Goal: Browse casually

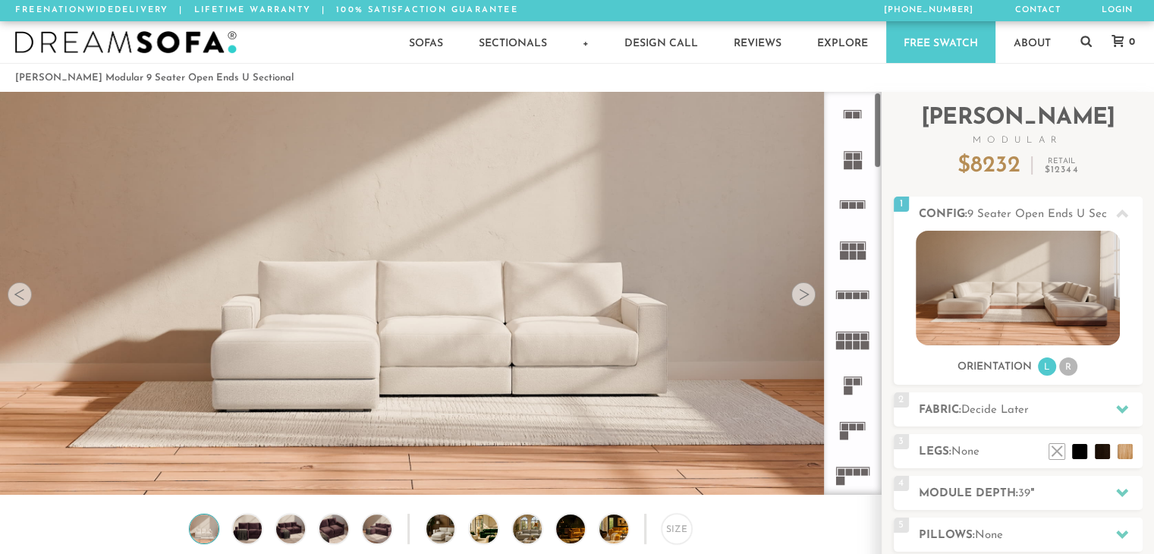
click at [804, 301] on div at bounding box center [803, 294] width 24 height 24
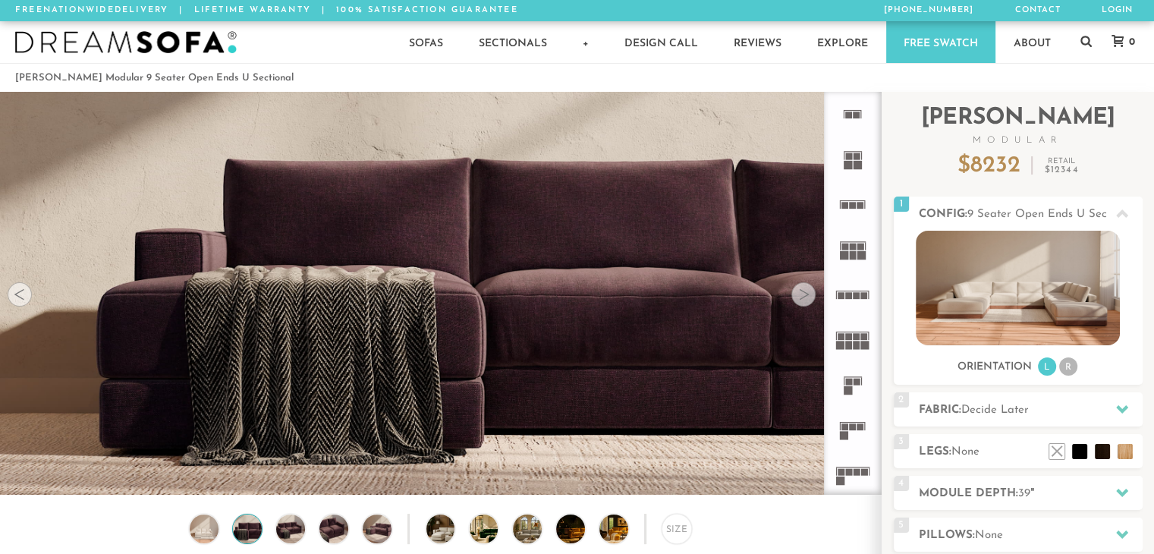
click at [804, 301] on div at bounding box center [803, 294] width 24 height 24
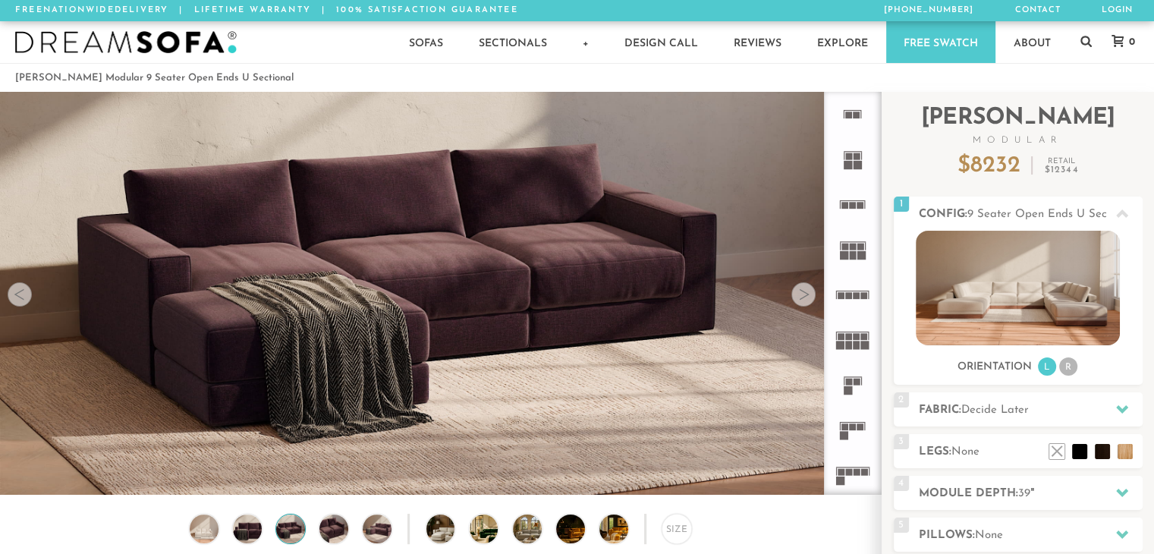
click at [804, 301] on div at bounding box center [803, 294] width 24 height 24
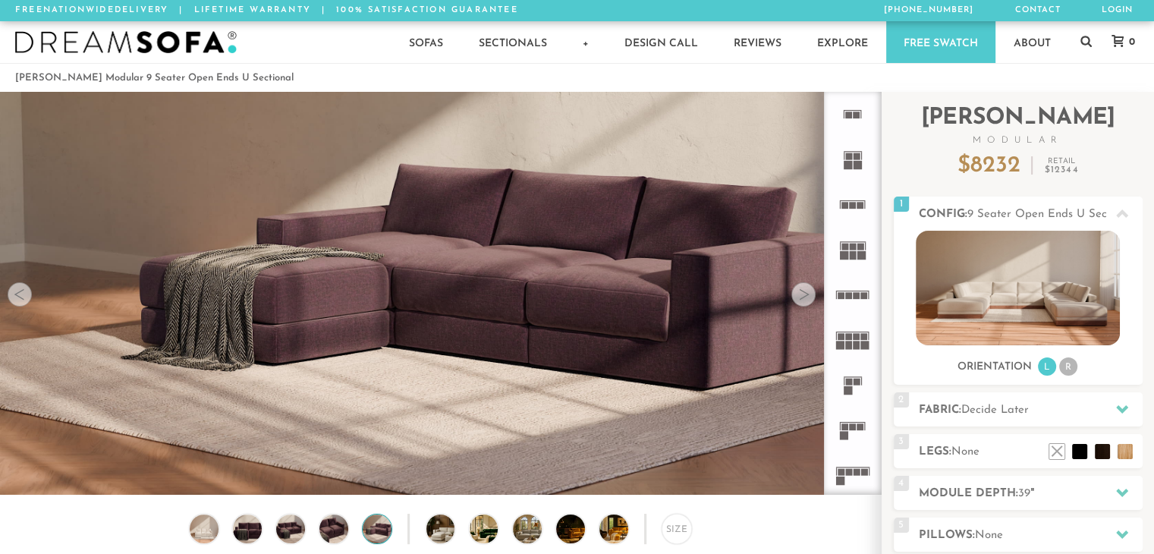
click at [804, 301] on div at bounding box center [803, 294] width 24 height 24
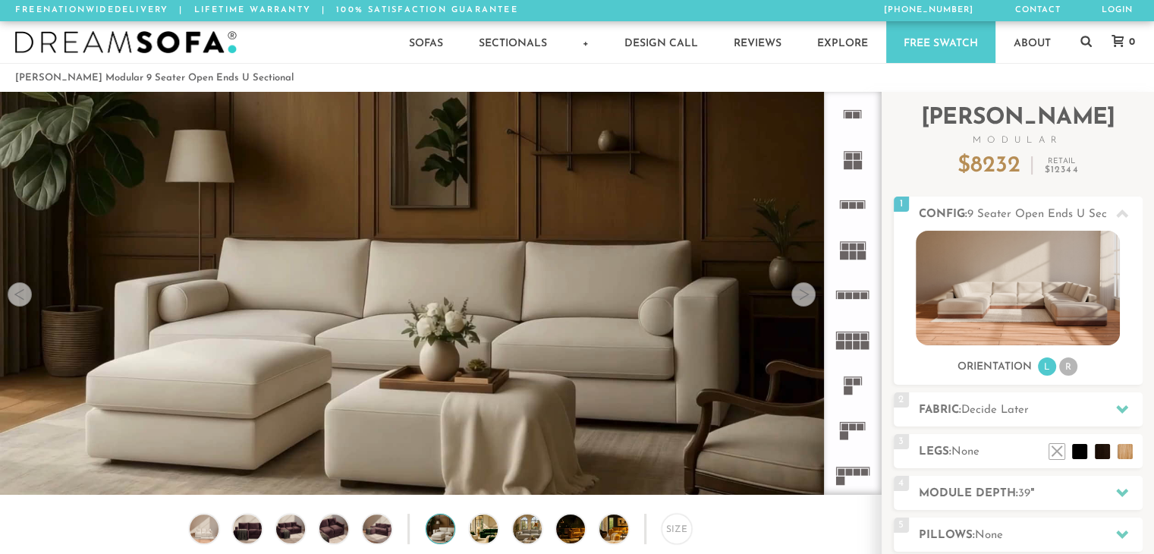
click at [804, 301] on div at bounding box center [803, 294] width 24 height 24
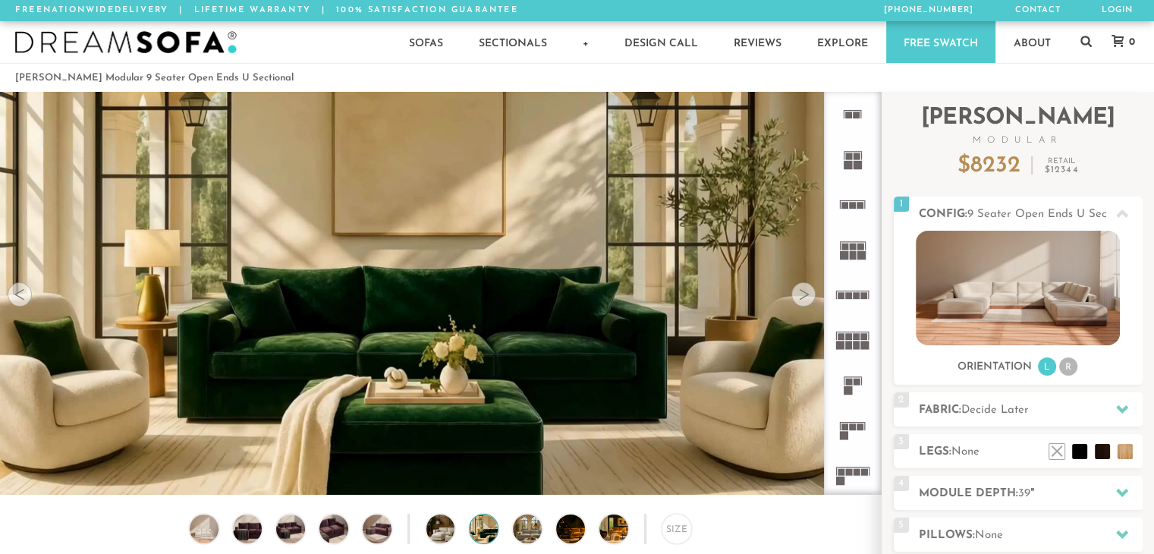
click at [804, 301] on div at bounding box center [803, 294] width 24 height 24
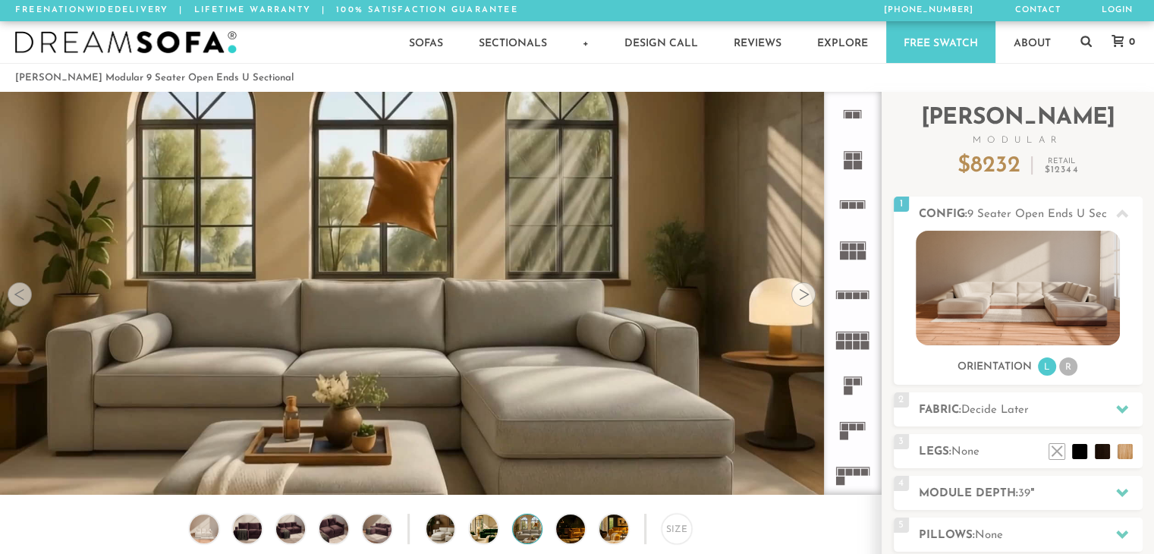
click at [804, 301] on div at bounding box center [803, 294] width 24 height 24
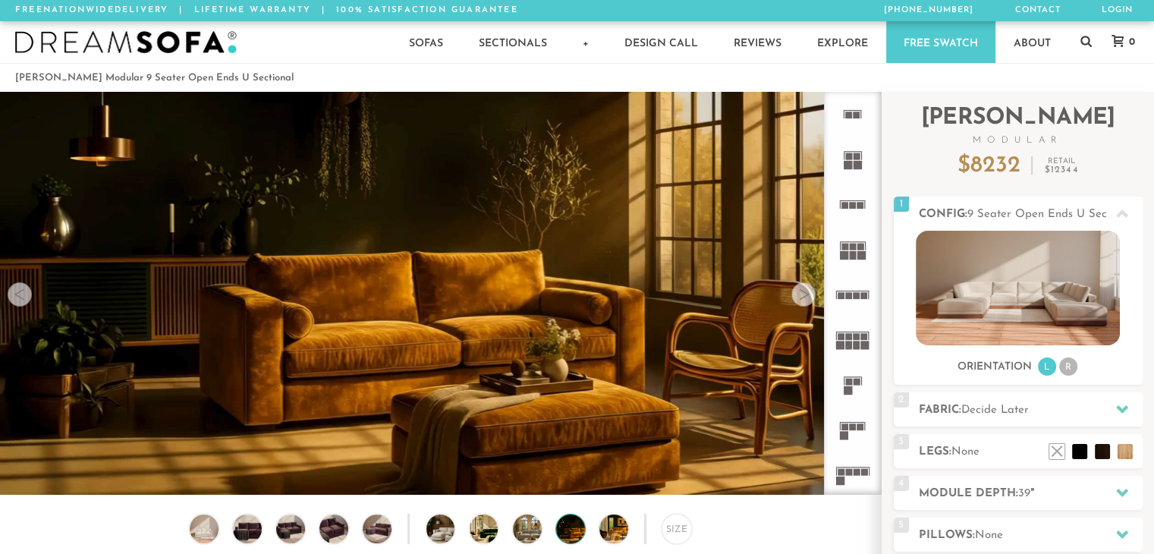
click at [804, 301] on div at bounding box center [803, 294] width 24 height 24
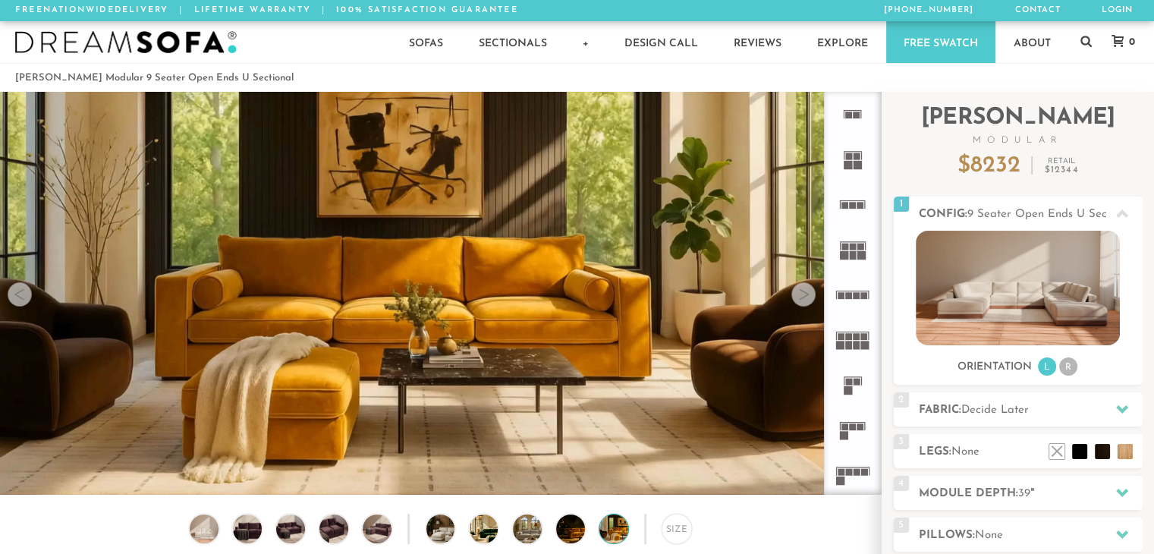
click at [804, 301] on div at bounding box center [803, 294] width 24 height 24
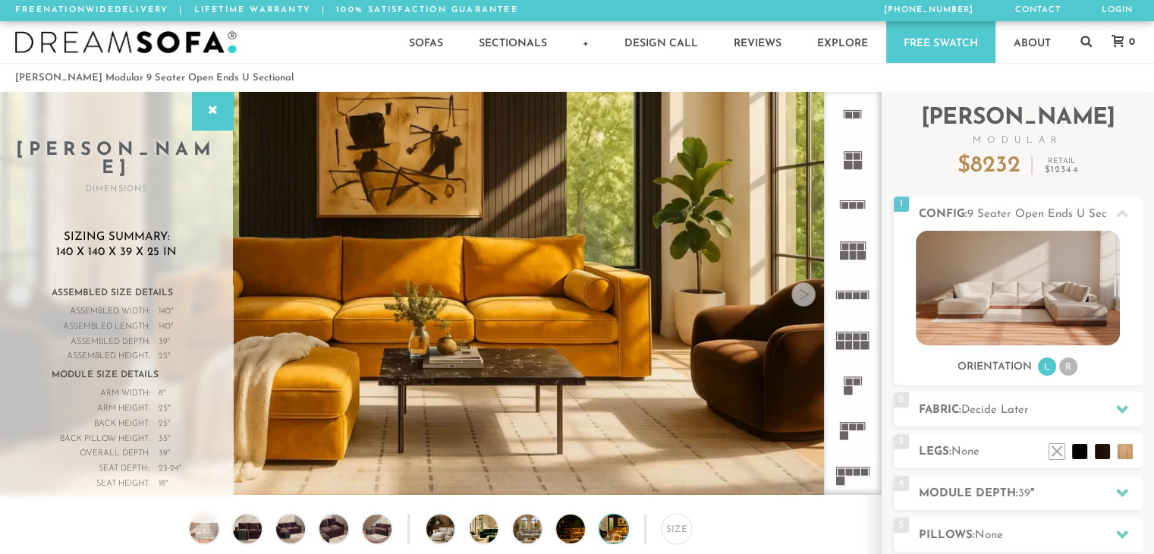
click at [804, 301] on div at bounding box center [803, 294] width 24 height 24
